Goal: Information Seeking & Learning: Learn about a topic

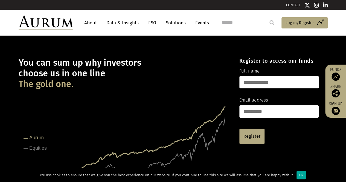
click at [133, 23] on link "Data & Insights" at bounding box center [123, 23] width 38 height 10
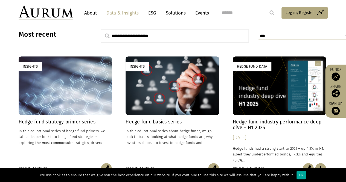
scroll to position [143, 0]
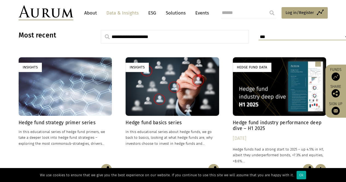
click at [155, 122] on h4 "Hedge fund basics series" at bounding box center [173, 123] width 94 height 6
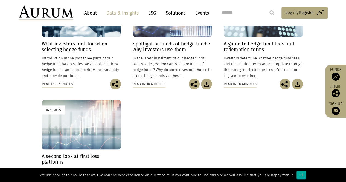
scroll to position [295, 0]
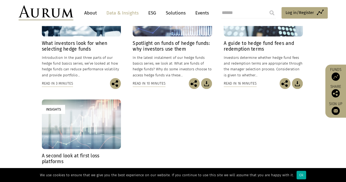
click at [80, 45] on h4 "What investors look for when selecting hedge funds" at bounding box center [81, 47] width 79 height 12
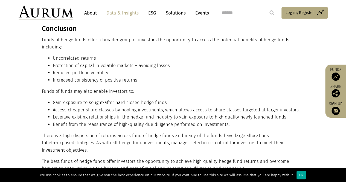
scroll to position [2594, 0]
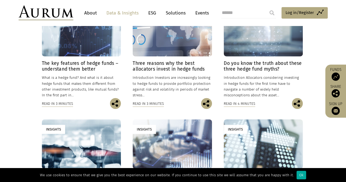
scroll to position [134, 0]
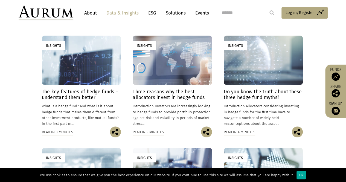
drag, startPoint x: 250, startPoint y: 92, endPoint x: 181, endPoint y: 94, distance: 69.1
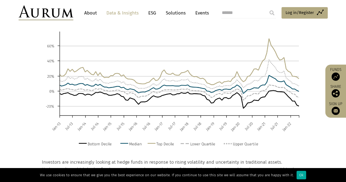
scroll to position [1457, 0]
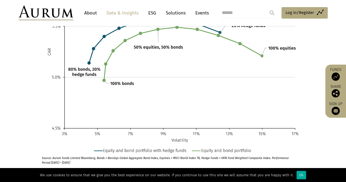
scroll to position [1479, 0]
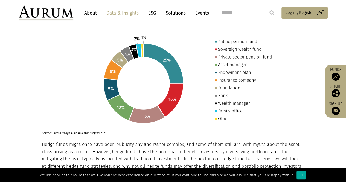
scroll to position [734, 0]
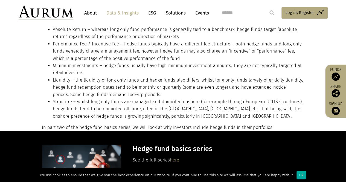
scroll to position [701, 0]
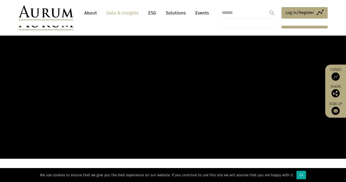
scroll to position [143, 0]
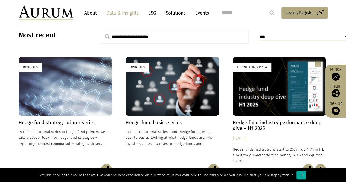
click at [55, 121] on h4 "Hedge fund strategy primer series" at bounding box center [66, 123] width 94 height 6
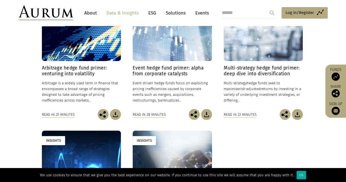
scroll to position [162, 0]
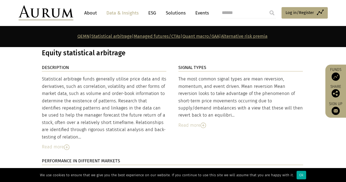
scroll to position [899, 0]
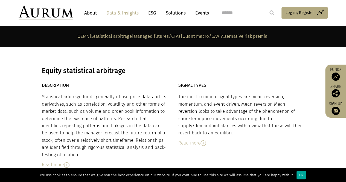
click at [66, 162] on img at bounding box center [66, 164] width 5 height 5
click at [205, 140] on img at bounding box center [203, 142] width 5 height 5
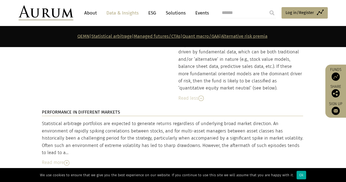
scroll to position [1162, 0]
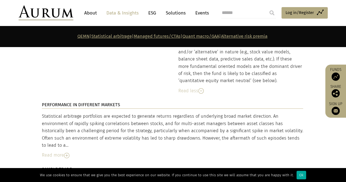
click at [68, 153] on img at bounding box center [66, 155] width 5 height 5
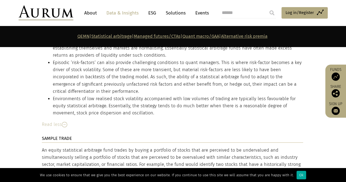
scroll to position [1307, 0]
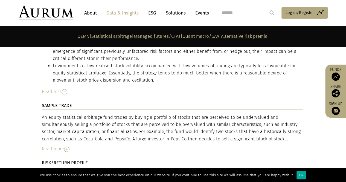
click at [68, 146] on img at bounding box center [66, 148] width 5 height 5
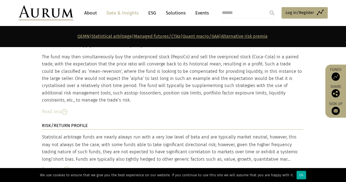
scroll to position [1438, 0]
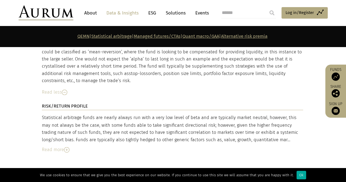
click at [68, 147] on img at bounding box center [66, 149] width 5 height 5
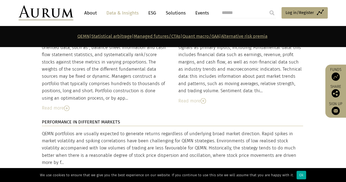
scroll to position [1624, 0]
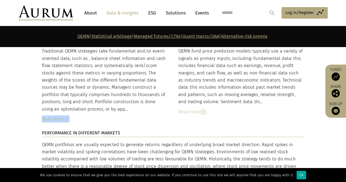
drag, startPoint x: 71, startPoint y: 116, endPoint x: 72, endPoint y: 118, distance: 3.0
click at [72, 118] on div "DESCRIPTION Traditional QEMN strategies take fundamental and/or event-oriented …" at bounding box center [104, 82] width 125 height 93
click at [65, 117] on img at bounding box center [66, 119] width 5 height 5
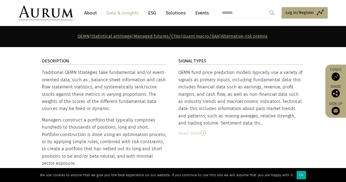
scroll to position [1602, 0]
click at [204, 131] on img at bounding box center [203, 133] width 5 height 5
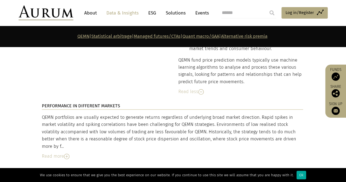
scroll to position [1745, 0]
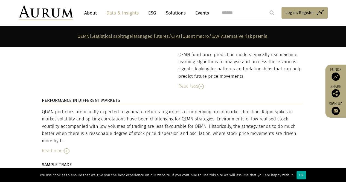
click at [68, 148] on img at bounding box center [66, 150] width 5 height 5
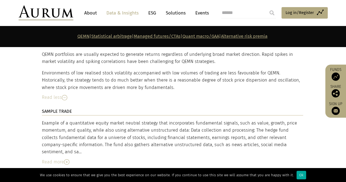
scroll to position [1810, 0]
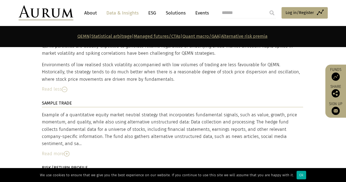
click at [68, 151] on img at bounding box center [66, 153] width 5 height 5
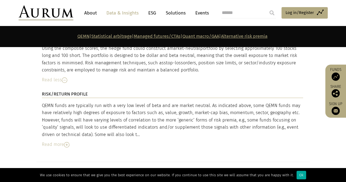
scroll to position [2041, 0]
click at [67, 142] on img at bounding box center [66, 144] width 5 height 5
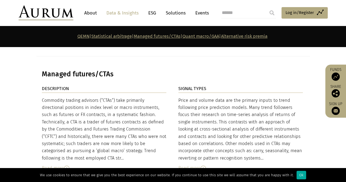
scroll to position [2172, 0]
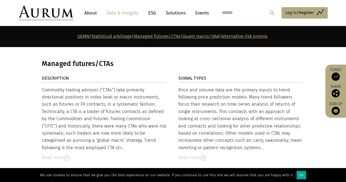
click at [68, 155] on img at bounding box center [66, 157] width 5 height 5
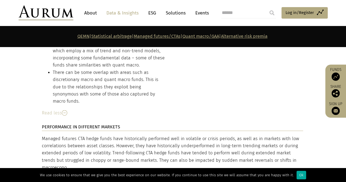
scroll to position [2501, 0]
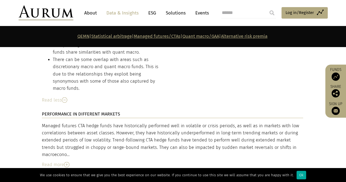
click at [66, 162] on img at bounding box center [66, 164] width 5 height 5
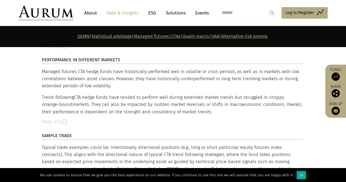
scroll to position [2555, 0]
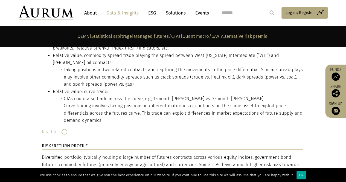
scroll to position [2698, 0]
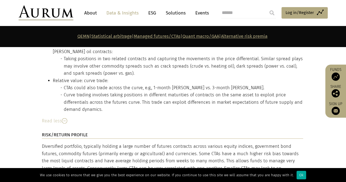
click at [67, 176] on img at bounding box center [66, 178] width 5 height 5
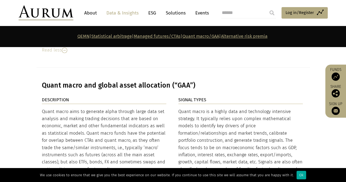
scroll to position [3004, 0]
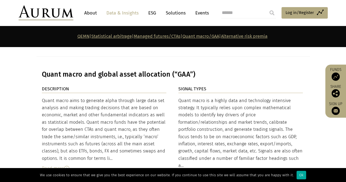
click at [68, 165] on div "Read more" at bounding box center [104, 168] width 125 height 7
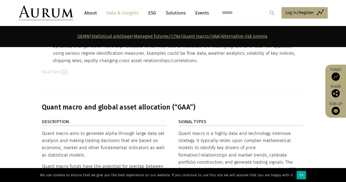
scroll to position [2982, 0]
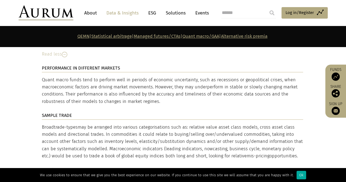
scroll to position [3366, 0]
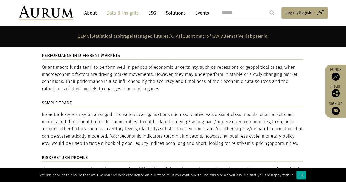
click at [0, 0] on li "The strategy is typically used as a diversifier to an overall portfolio. Long-t…" at bounding box center [0, 0] width 0 height 0
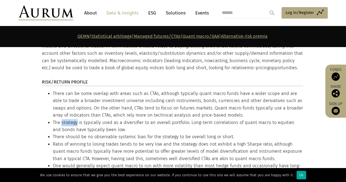
scroll to position [3442, 0]
